Goal: Task Accomplishment & Management: Manage account settings

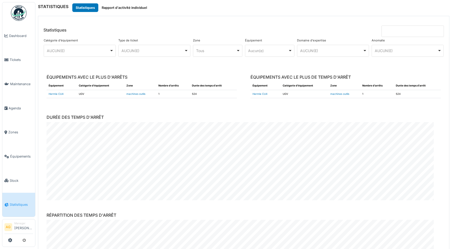
scroll to position [1405, 0]
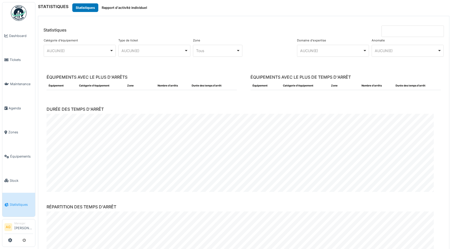
click at [15, 35] on span "Dashboard" at bounding box center [21, 35] width 24 height 5
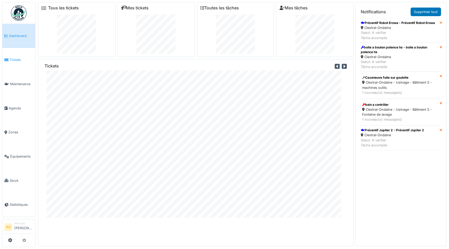
click at [13, 57] on span "Tickets" at bounding box center [21, 59] width 23 height 5
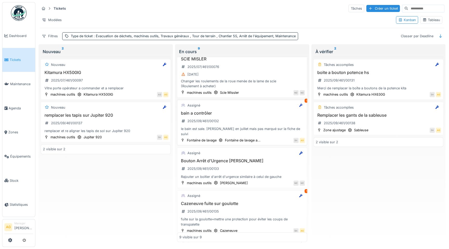
scroll to position [234, 0]
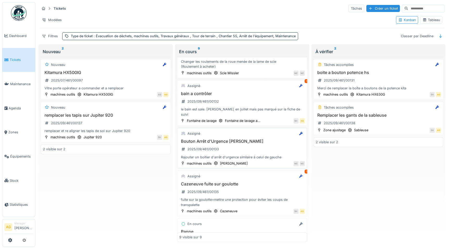
scroll to position [234, 0]
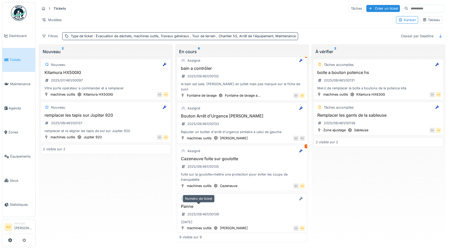
click at [218, 210] on div "2025/09/461/00139" at bounding box center [199, 214] width 41 height 9
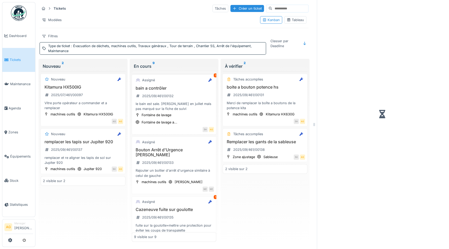
scroll to position [244, 0]
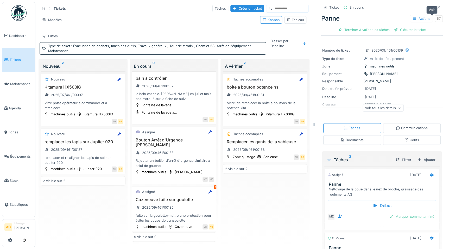
click at [435, 18] on div at bounding box center [439, 18] width 8 height 7
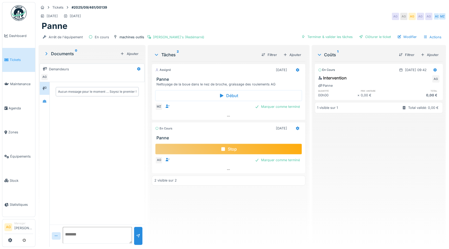
click at [223, 148] on icon at bounding box center [222, 149] width 5 height 4
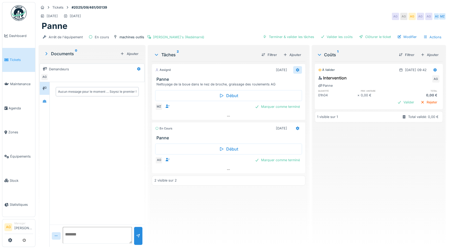
click at [296, 70] on icon at bounding box center [297, 70] width 3 height 4
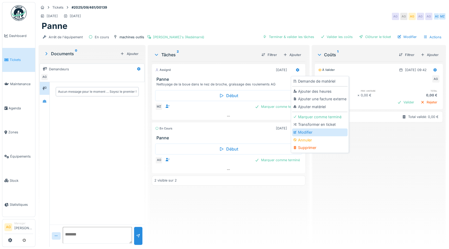
click at [302, 131] on div "Modifier" at bounding box center [319, 132] width 55 height 8
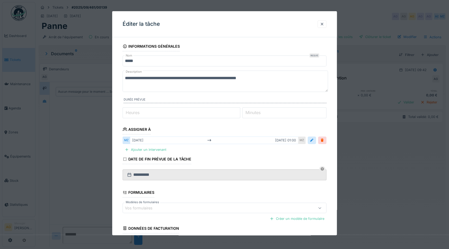
drag, startPoint x: 272, startPoint y: 78, endPoint x: 122, endPoint y: 77, distance: 149.9
click at [123, 77] on textarea "**********" at bounding box center [225, 81] width 205 height 21
click at [324, 26] on div at bounding box center [322, 24] width 4 height 5
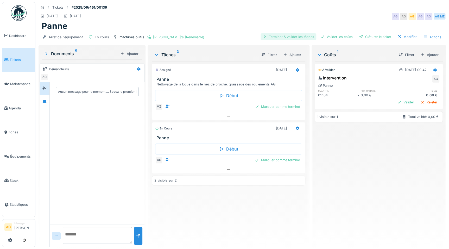
click at [293, 38] on div "Terminer & valider les tâches" at bounding box center [289, 36] width 56 height 7
click at [327, 37] on div "Valider les coûts" at bounding box center [336, 36] width 36 height 7
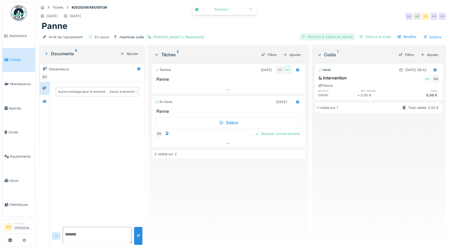
click at [327, 38] on div "Terminer & valider les tâches" at bounding box center [327, 36] width 56 height 7
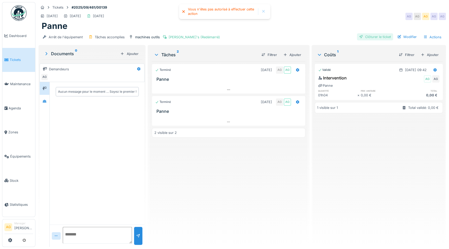
click at [371, 37] on div "Clôturer le ticket" at bounding box center [375, 36] width 36 height 7
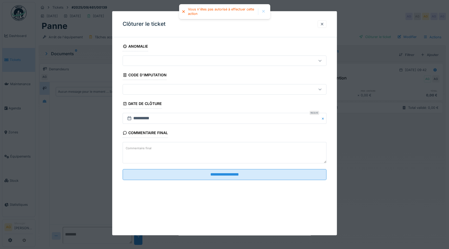
click at [158, 152] on textarea "Commentaire final" at bounding box center [225, 152] width 204 height 21
paste textarea "**********"
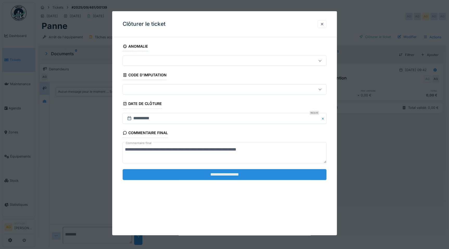
type textarea "**********"
click at [213, 174] on input "**********" at bounding box center [225, 174] width 204 height 11
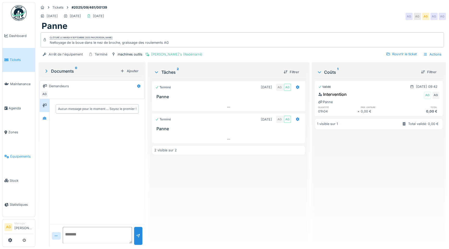
click at [20, 154] on span "Équipements" at bounding box center [21, 156] width 23 height 5
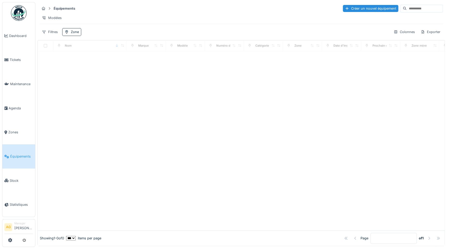
click at [407, 8] on input at bounding box center [425, 8] width 36 height 7
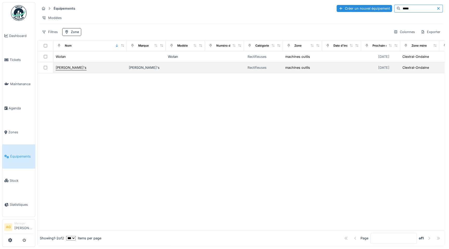
type input "*****"
click at [64, 70] on div "[PERSON_NAME]'s" at bounding box center [71, 67] width 31 height 5
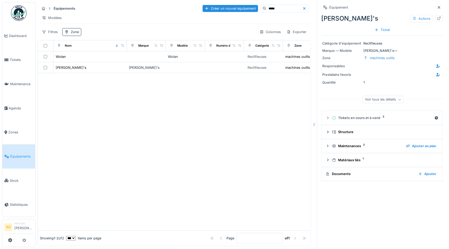
click at [437, 20] on div at bounding box center [439, 18] width 4 height 5
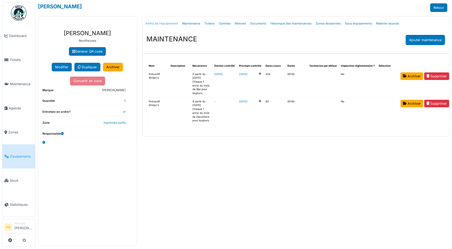
click at [166, 22] on link "Arrêts de l'équipement" at bounding box center [162, 23] width 37 height 12
